Goal: Information Seeking & Learning: Learn about a topic

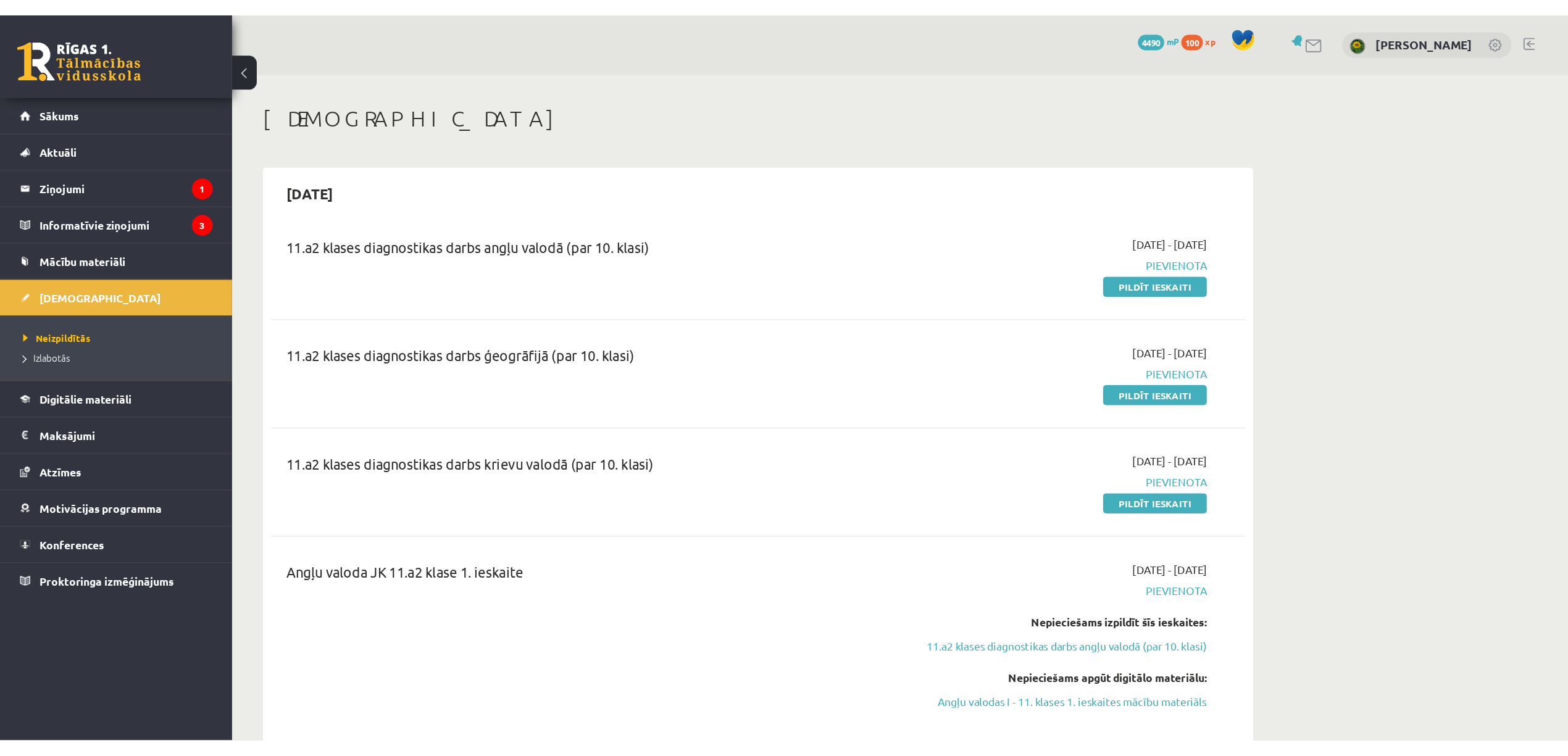
scroll to position [82, 0]
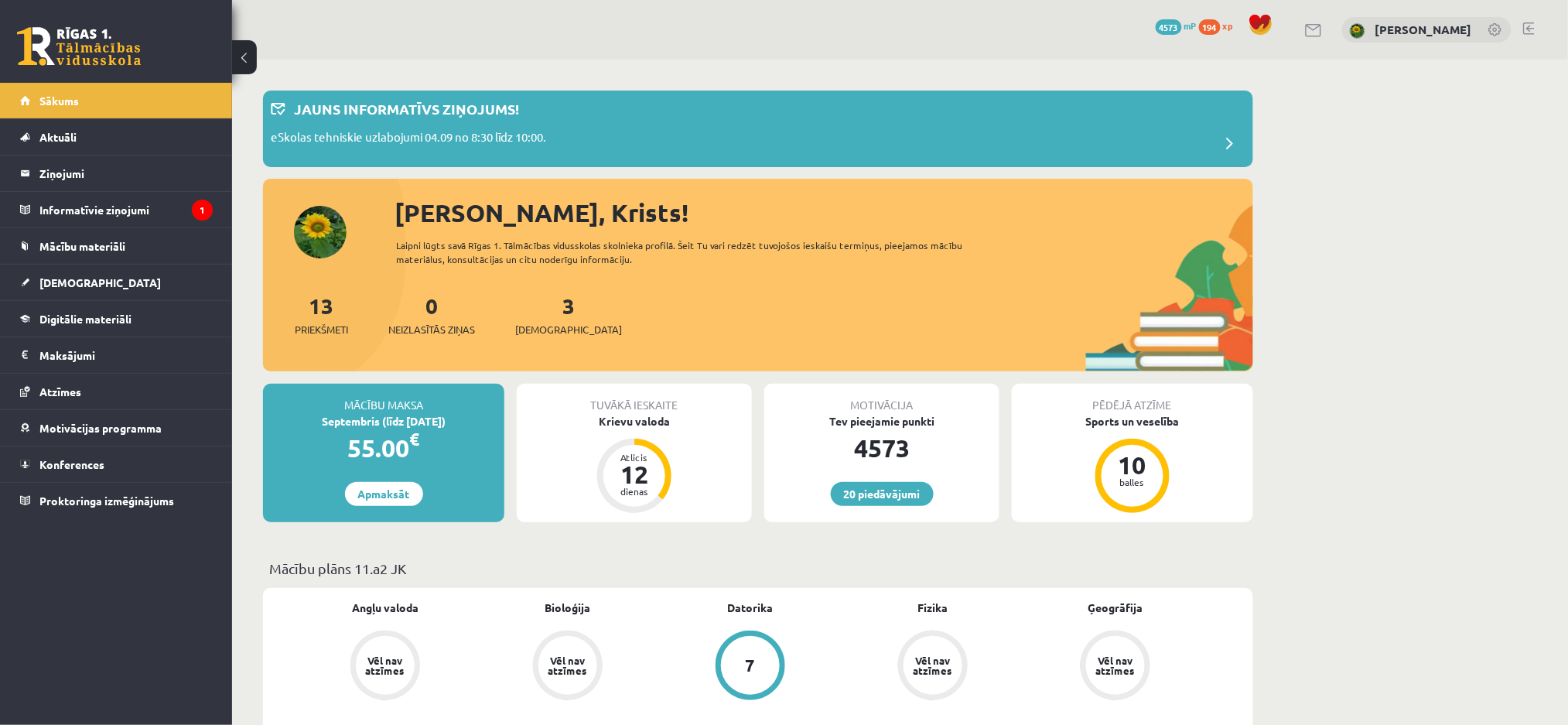
click at [1532, 16] on div "20 Dāvanas 4573 mP 194 xp [PERSON_NAME]" at bounding box center [900, 30] width 1336 height 59
click at [1529, 29] on link at bounding box center [1529, 28] width 12 height 12
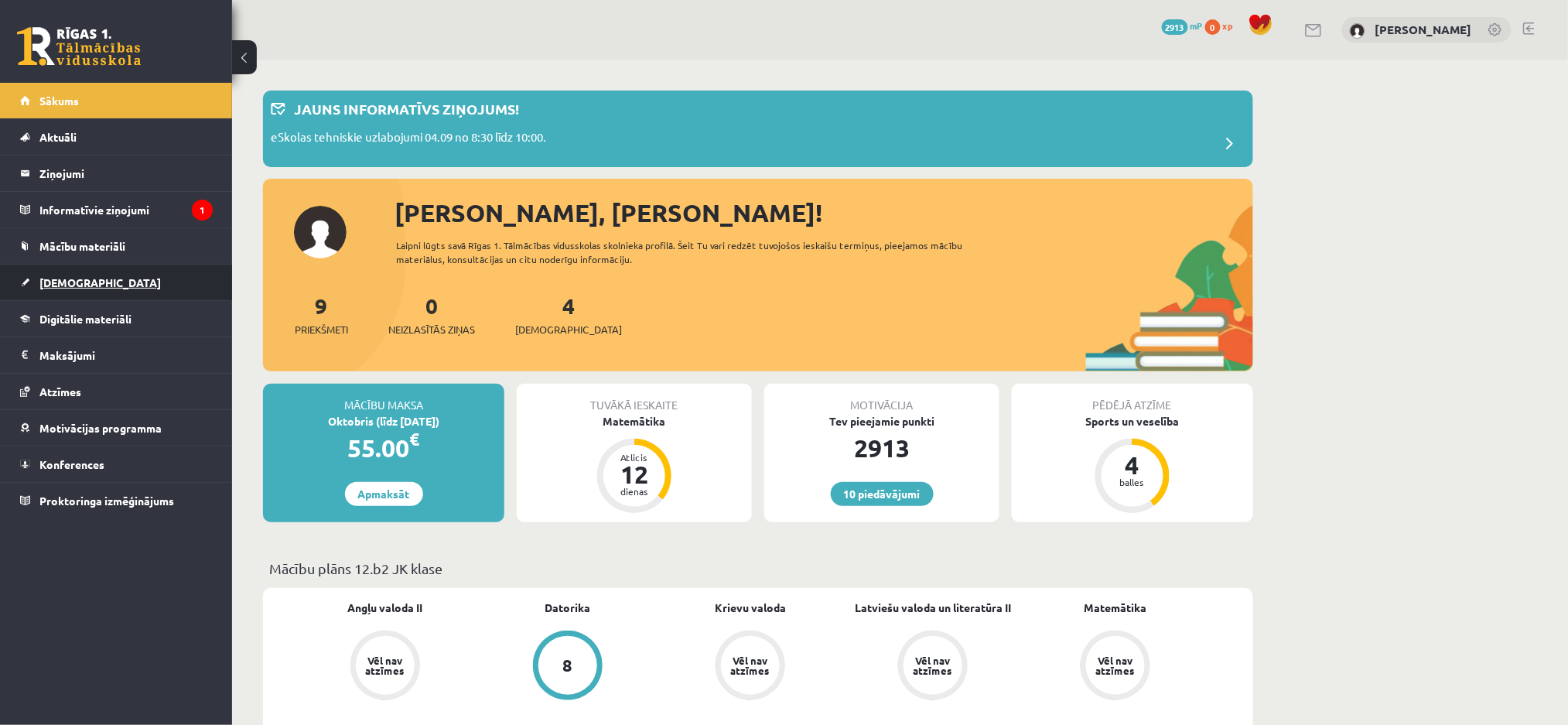
click at [175, 274] on link "[DEMOGRAPHIC_DATA]" at bounding box center [116, 282] width 193 height 35
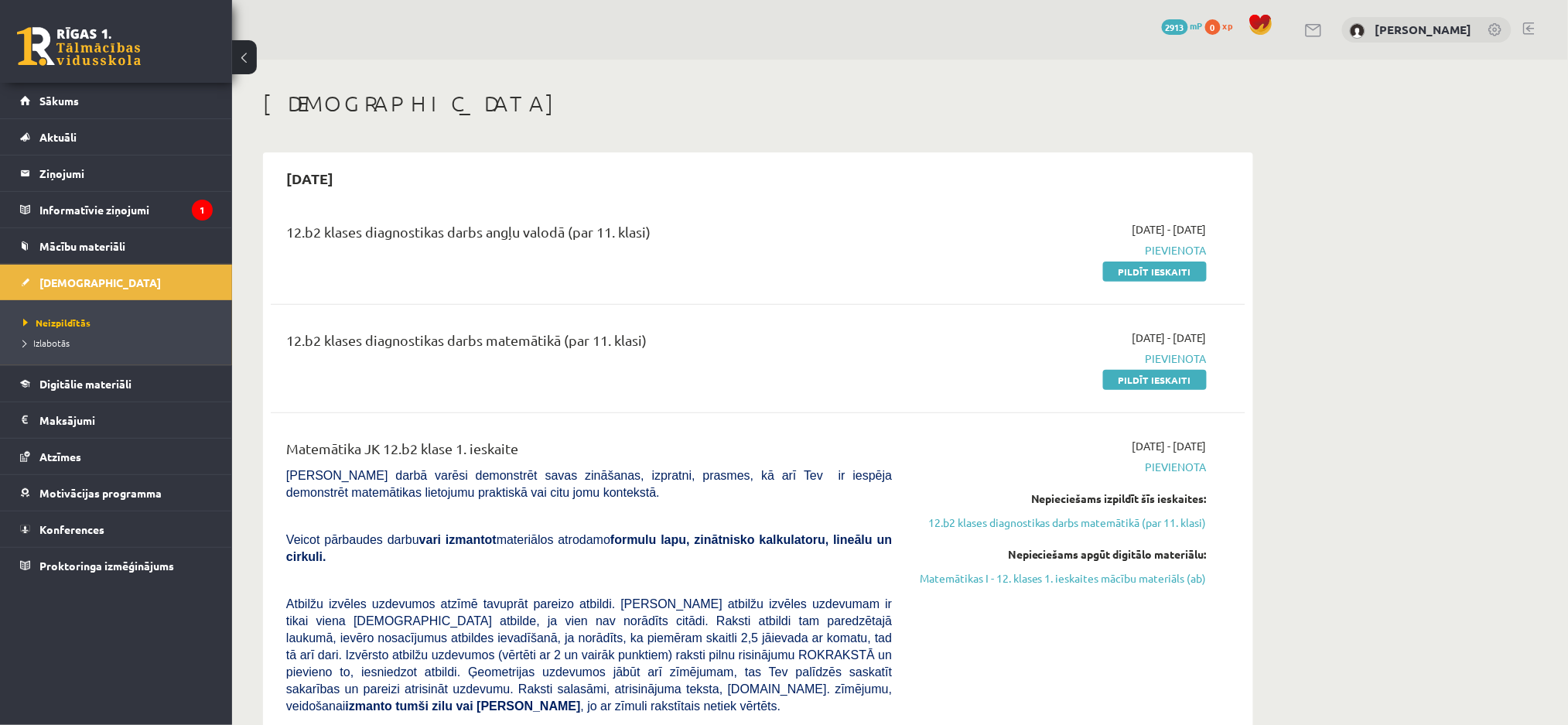
drag, startPoint x: 721, startPoint y: 348, endPoint x: 275, endPoint y: 345, distance: 446.0
click at [275, 345] on div "12.b2 klases diagnostikas darbs matemātikā (par 11. klasi)" at bounding box center [589, 358] width 629 height 58
copy div "12.b2 klases diagnostikas darbs matemātikā (par 11. klasi)"
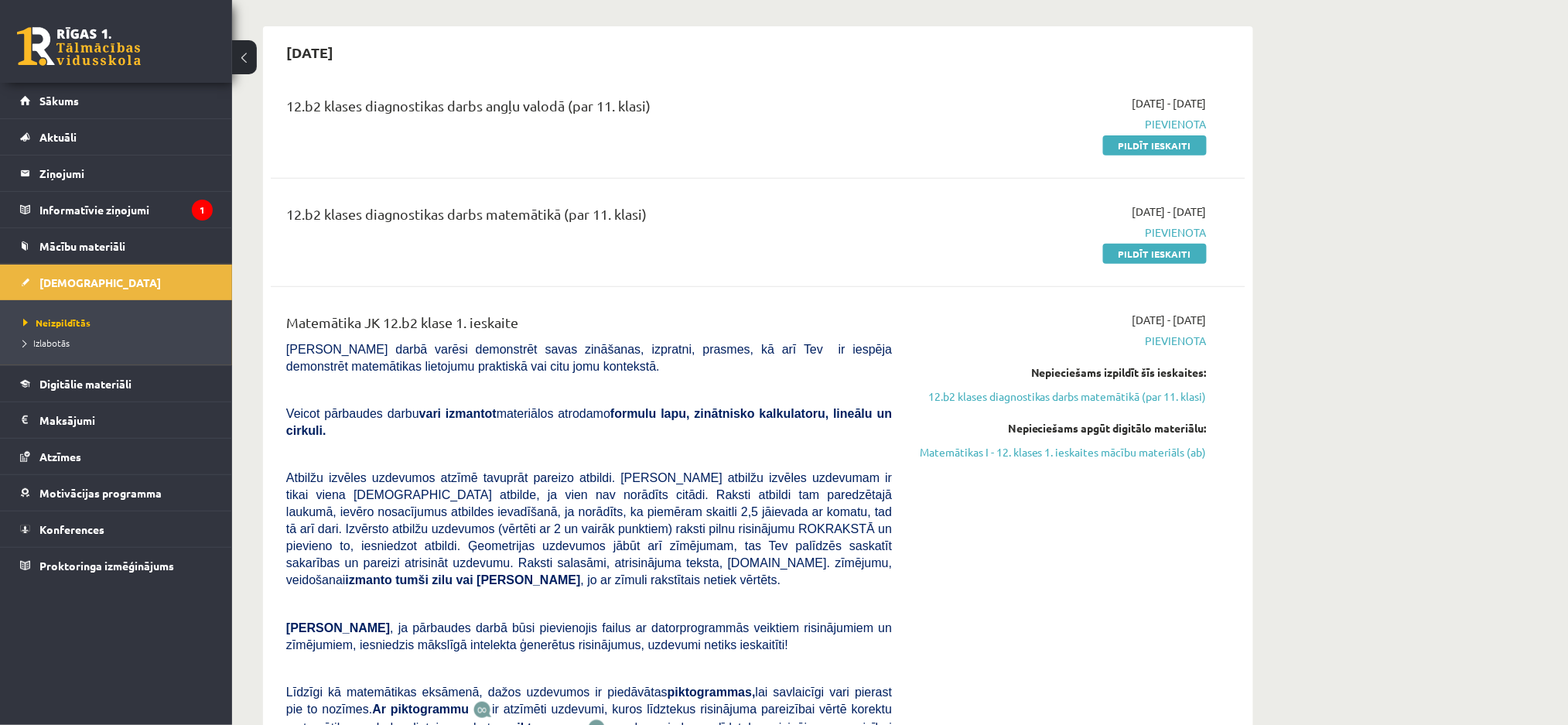
scroll to position [206, 0]
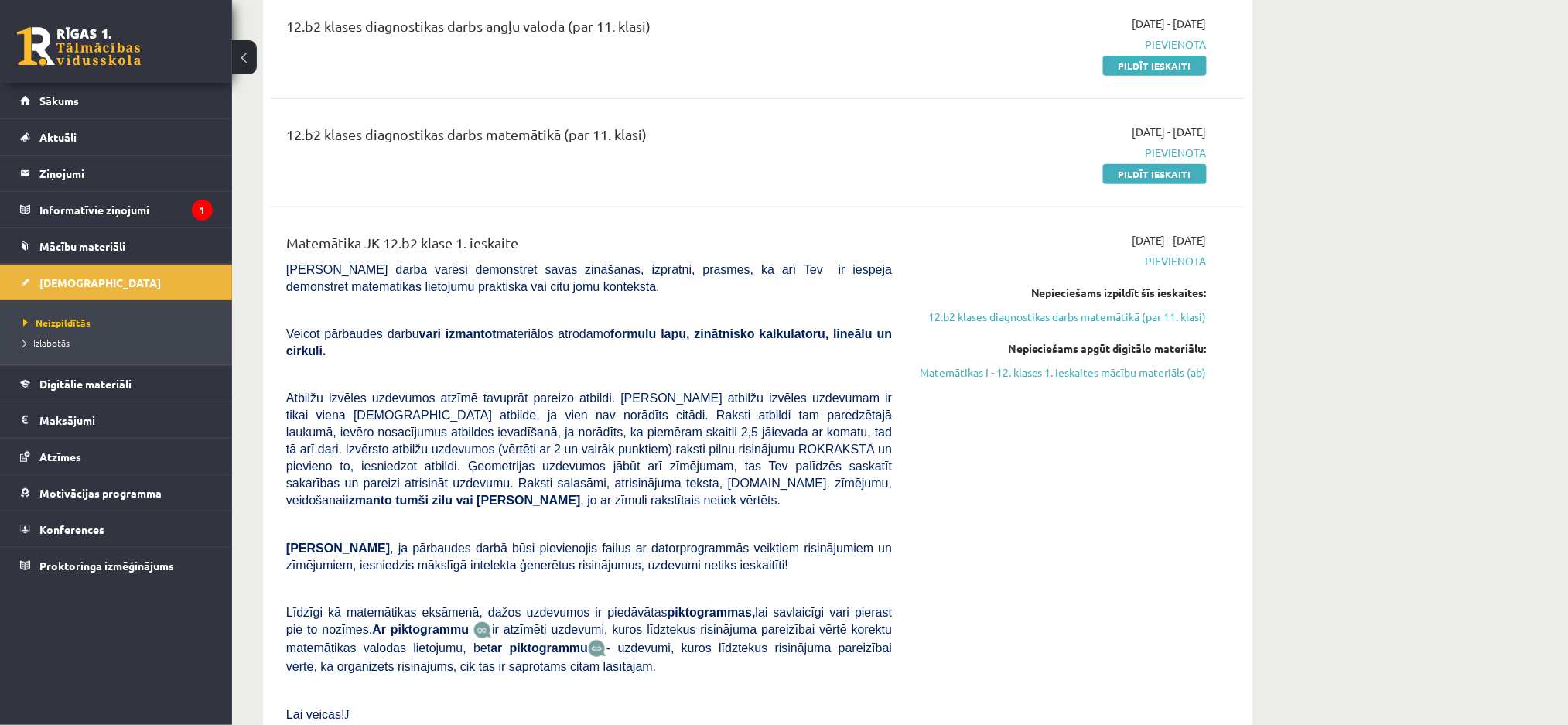
drag, startPoint x: 563, startPoint y: 240, endPoint x: 287, endPoint y: 230, distance: 276.2
click at [287, 230] on div "Matemātika JK 12.b2 klase 1. ieskaite Pārbaudes darbā varēsi demonstrēt savas z…" at bounding box center [758, 493] width 975 height 554
copy div "Matemātika JK 12.b2 klase 1. ieskaite"
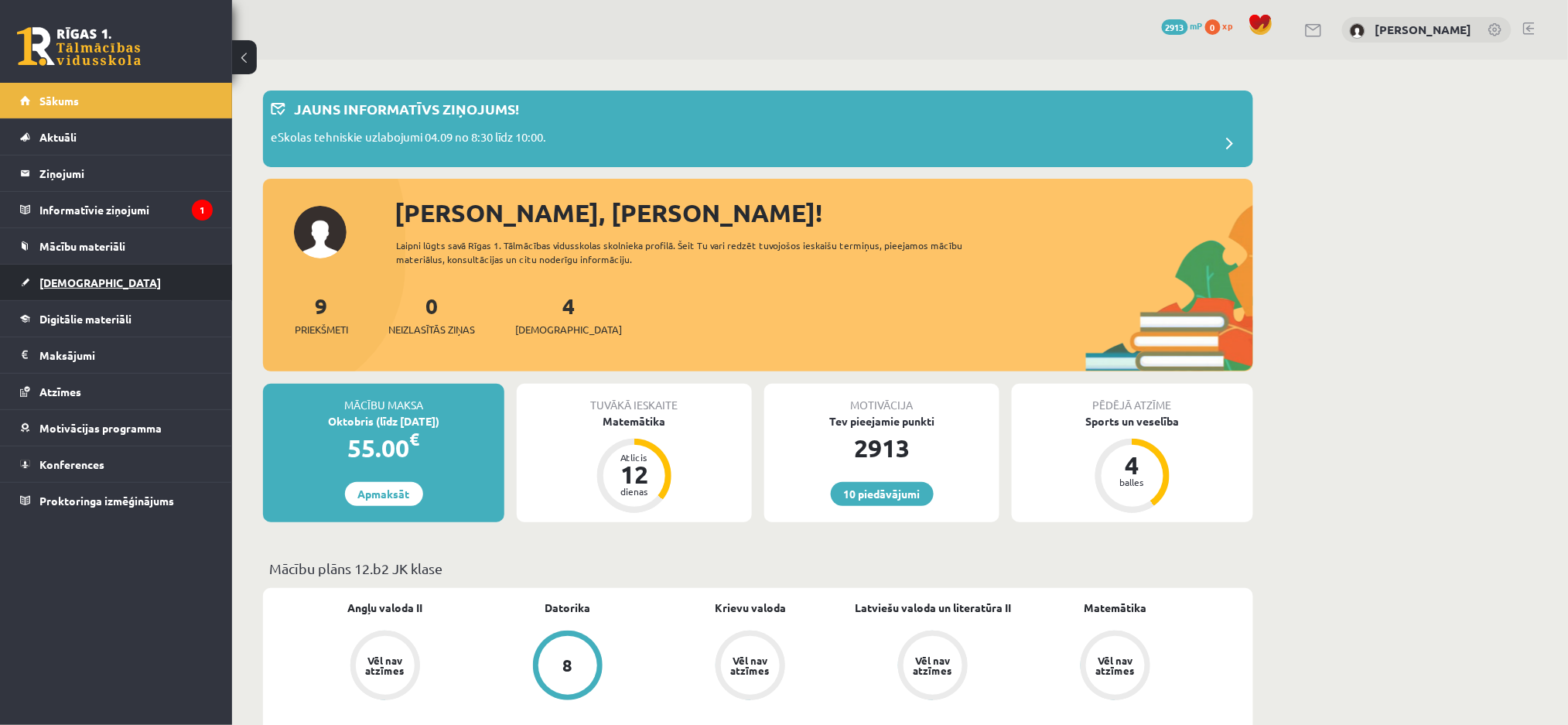
click at [92, 273] on link "[DEMOGRAPHIC_DATA]" at bounding box center [116, 282] width 193 height 35
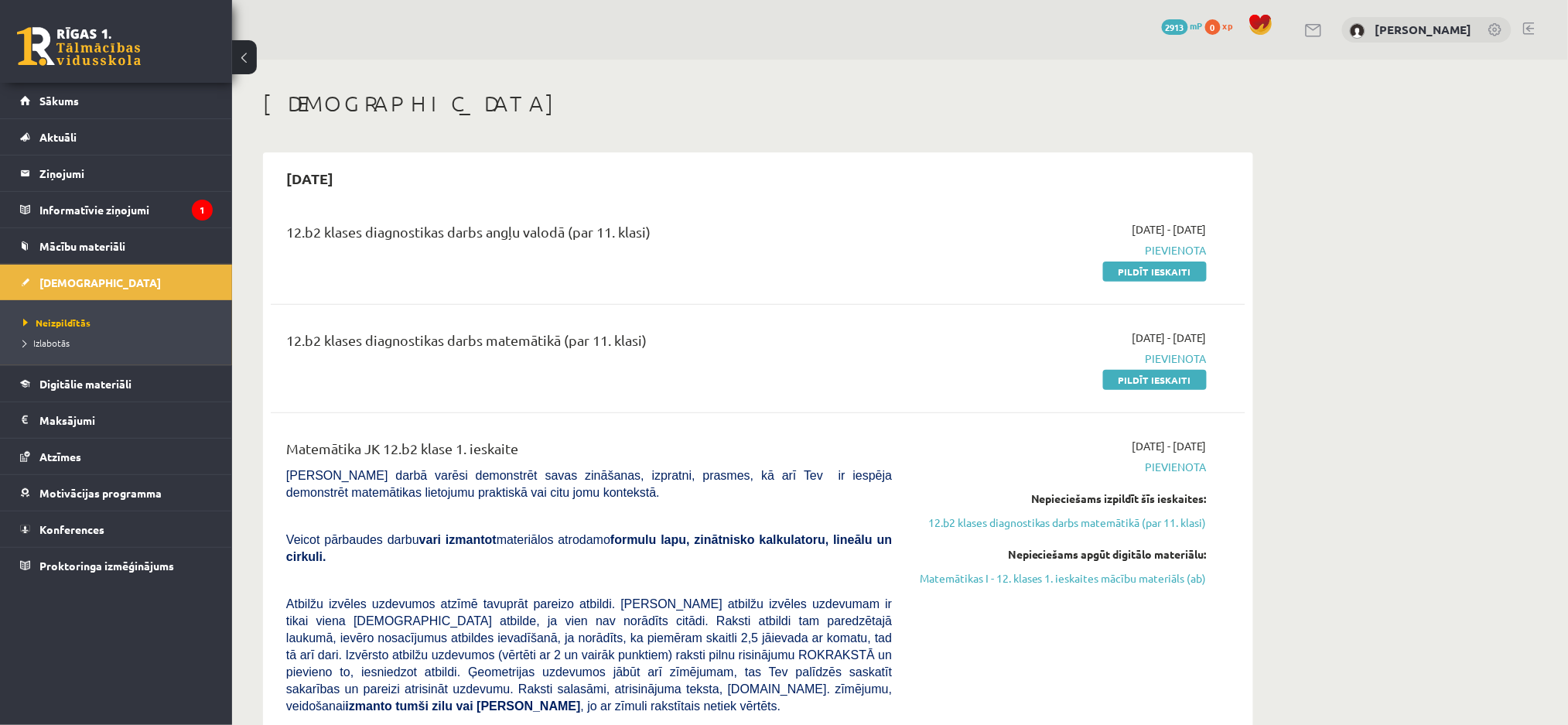
click at [1528, 26] on link at bounding box center [1529, 28] width 12 height 12
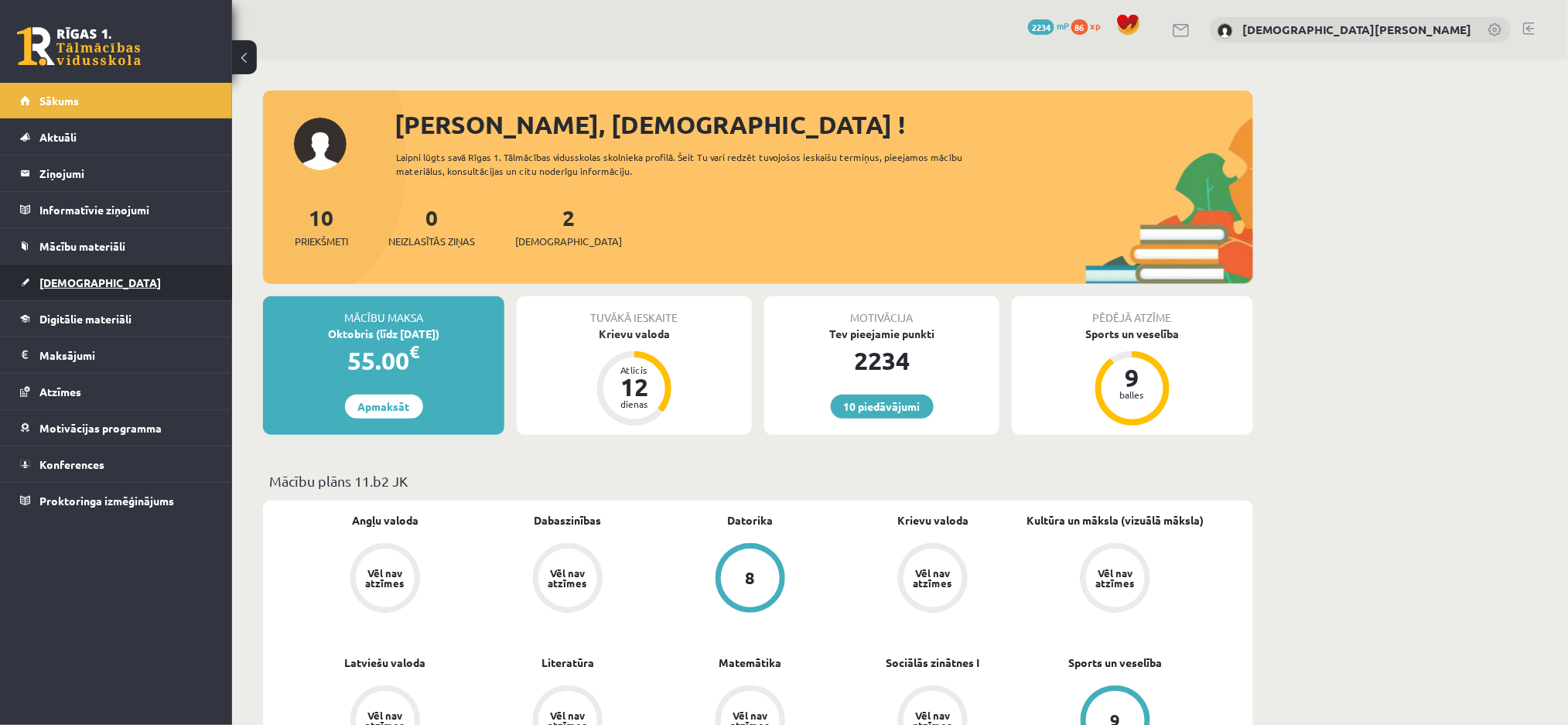
click at [52, 277] on span "[DEMOGRAPHIC_DATA]" at bounding box center [100, 282] width 121 height 14
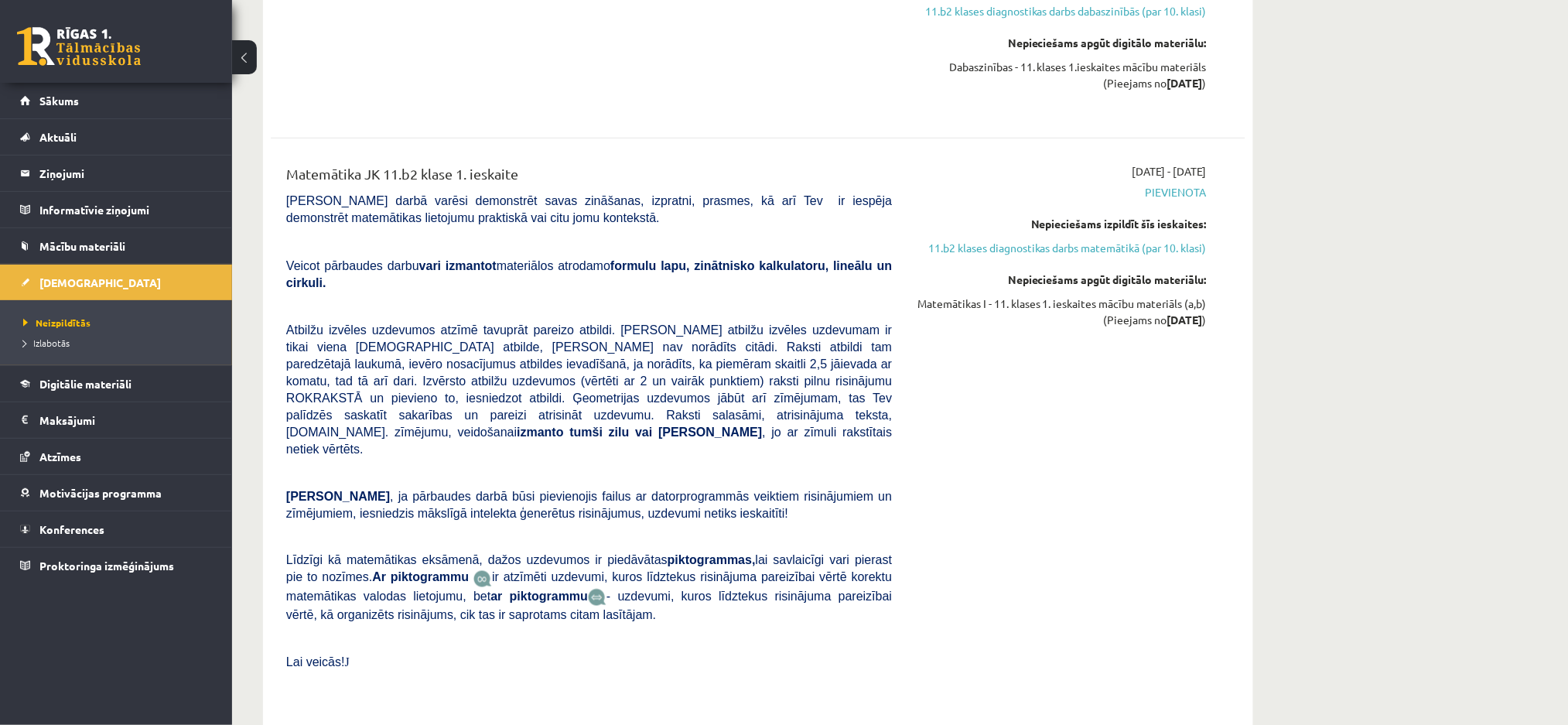
scroll to position [2889, 0]
